Goal: Information Seeking & Learning: Find specific page/section

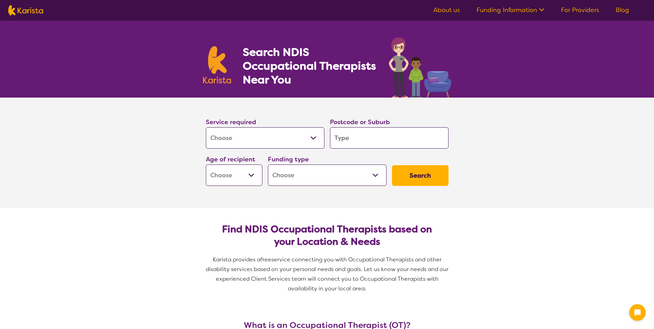
select select "[MEDICAL_DATA]"
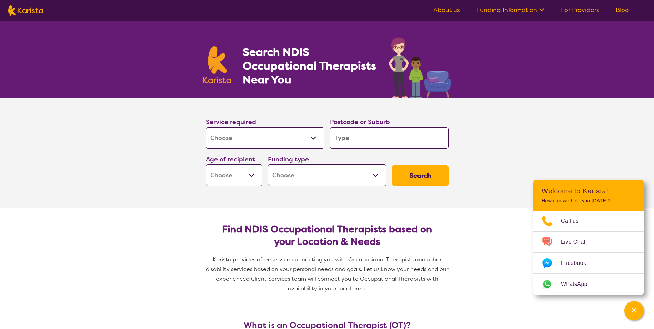
click at [349, 132] on input "search" at bounding box center [389, 137] width 119 height 21
type input "a"
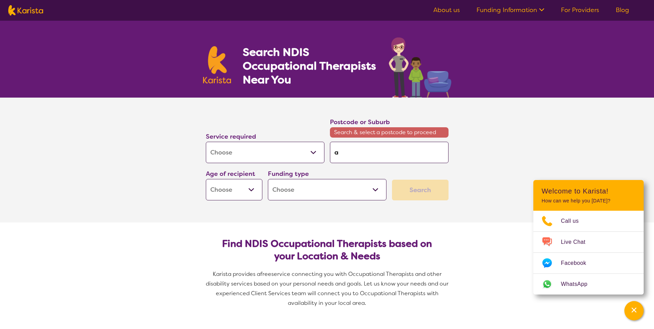
type input "al"
type input "[PERSON_NAME]"
type input "alfr"
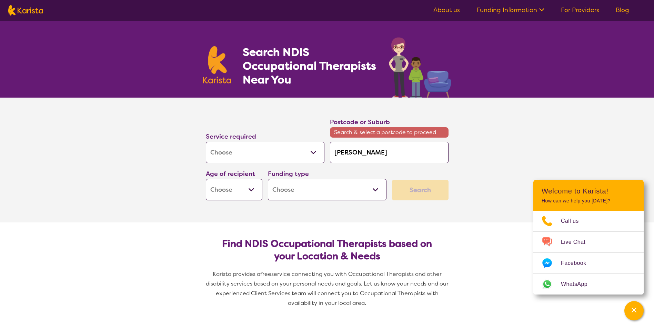
type input "alfr"
type input "[PERSON_NAME]"
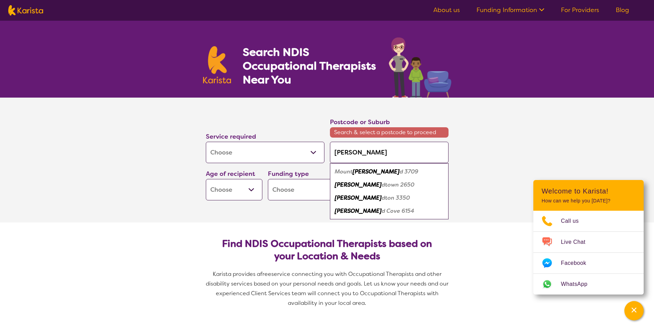
type input "[PERSON_NAME]"
type input "alfredt"
type input "alfredto"
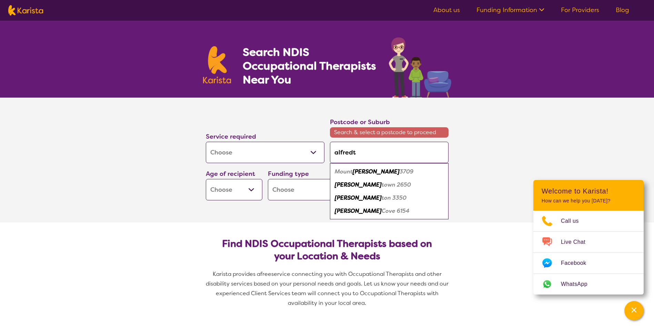
type input "alfredto"
type input "alfredton"
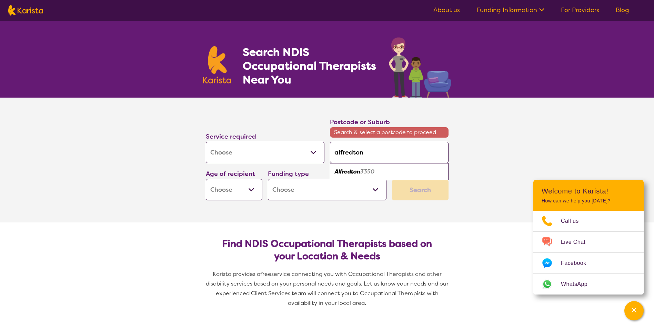
click at [348, 170] on em "Alfredton" at bounding box center [348, 171] width 26 height 7
type input "3350"
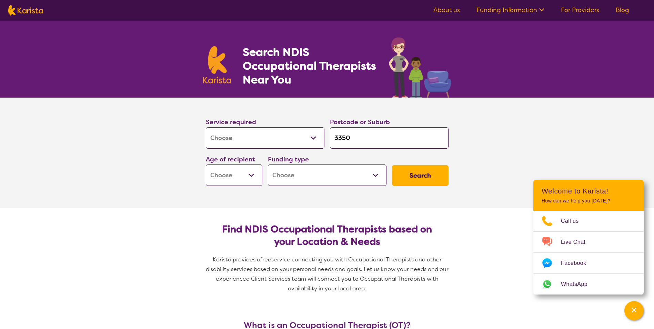
click at [251, 175] on select "Early Childhood - 0 to 9 Child - 10 to 11 Adolescent - 12 to 17 Adult - 18 to 6…" at bounding box center [234, 174] width 57 height 21
select select "AD"
click at [206, 164] on select "Early Childhood - 0 to 9 Child - 10 to 11 Adolescent - 12 to 17 Adult - 18 to 6…" at bounding box center [234, 174] width 57 height 21
select select "AD"
click at [371, 178] on select "Home Care Package (HCP) National Disability Insurance Scheme (NDIS) I don't know" at bounding box center [327, 174] width 119 height 21
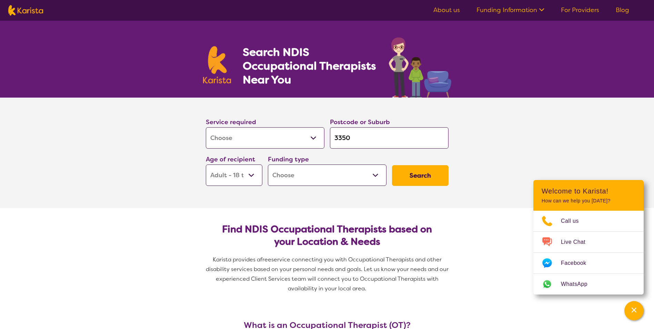
select select "NDIS"
click at [268, 164] on select "Home Care Package (HCP) National Disability Insurance Scheme (NDIS) I don't know" at bounding box center [327, 174] width 119 height 21
select select "NDIS"
click at [424, 180] on button "Search" at bounding box center [420, 175] width 57 height 21
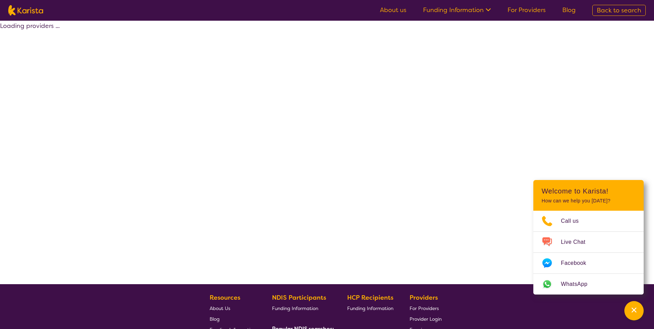
select select "by_score"
